Goal: Navigation & Orientation: Find specific page/section

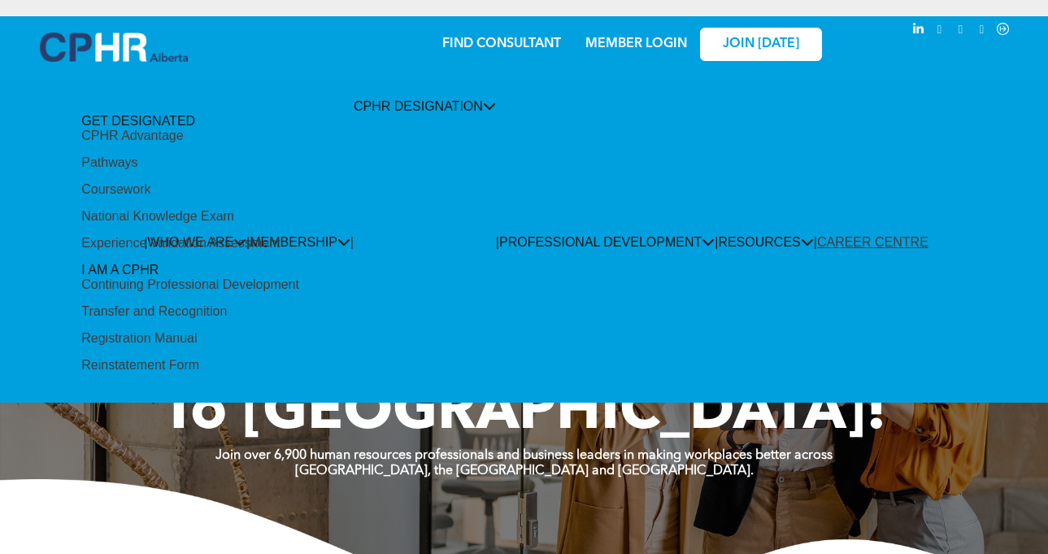
click at [183, 143] on div "CPHR Advantage" at bounding box center [132, 136] width 102 height 15
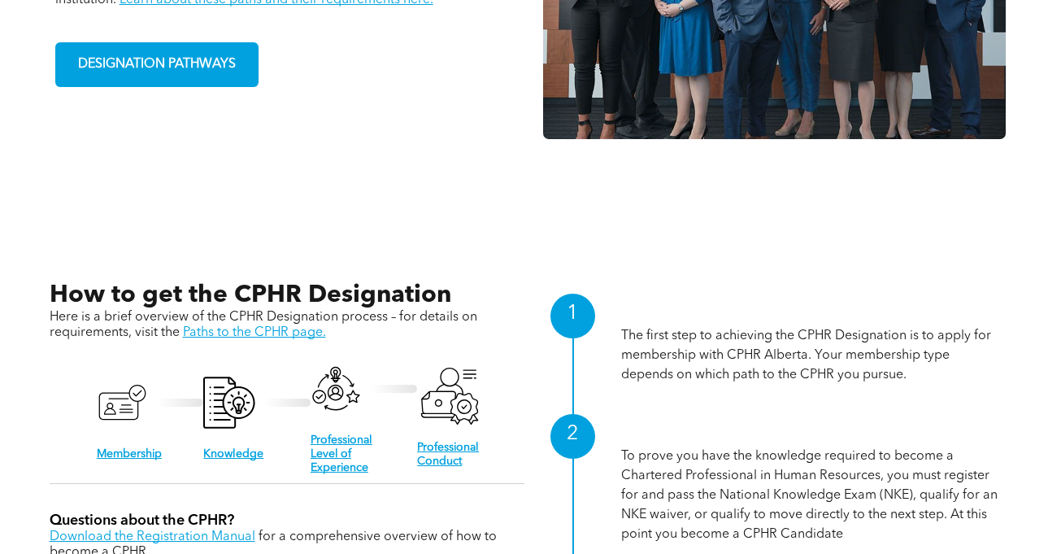
scroll to position [1220, 0]
